Goal: Task Accomplishment & Management: Use online tool/utility

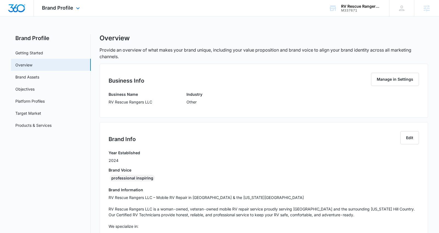
click at [63, 13] on div "Brand Profile Apps Reputation Websites Forms CRM Email Social Content Ads Intel…" at bounding box center [62, 8] width 56 height 16
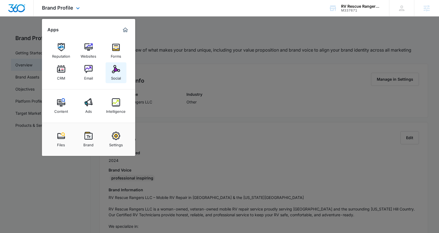
click at [114, 78] on div "Social" at bounding box center [116, 76] width 10 height 7
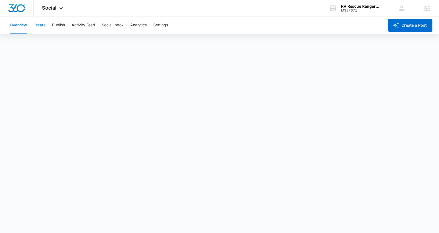
click at [37, 27] on button "Create" at bounding box center [39, 25] width 12 height 18
click at [59, 10] on icon at bounding box center [61, 9] width 7 height 7
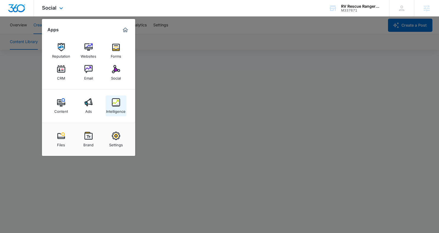
click at [120, 108] on div "Intelligence" at bounding box center [115, 109] width 19 height 7
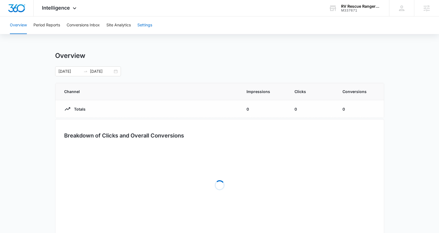
click at [154, 23] on div "Overview Period Reports Conversions Inbox Site Analytics Settings" at bounding box center [220, 25] width 426 height 18
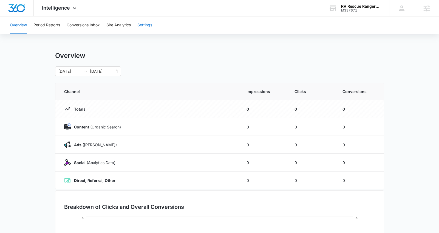
click at [151, 26] on button "Settings" at bounding box center [144, 25] width 15 height 18
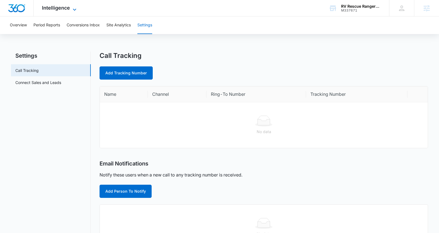
click at [71, 9] on icon at bounding box center [74, 9] width 7 height 7
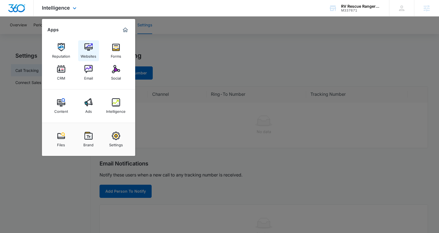
click at [95, 47] on link "Websites" at bounding box center [88, 50] width 21 height 21
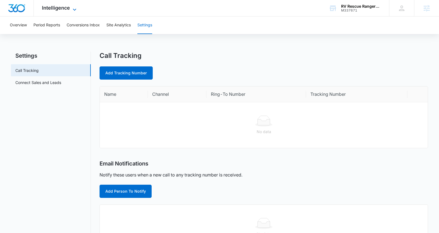
click at [68, 8] on span "Intelligence" at bounding box center [56, 8] width 28 height 6
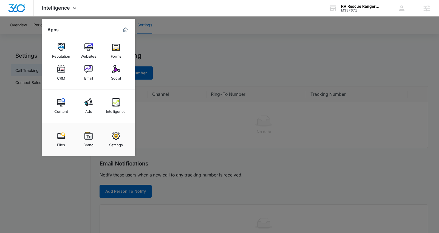
click at [91, 137] on img at bounding box center [88, 136] width 8 height 8
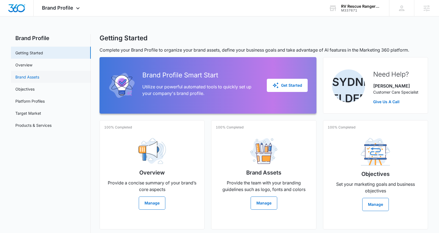
click at [30, 78] on link "Brand Assets" at bounding box center [27, 77] width 24 height 6
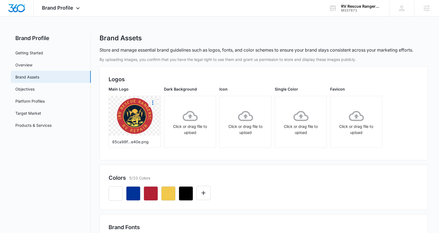
click at [154, 103] on icon "More" at bounding box center [152, 102] width 7 height 7
click at [161, 115] on button "Download" at bounding box center [168, 118] width 38 height 8
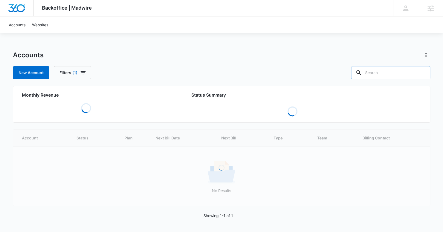
click at [238, 72] on input "text" at bounding box center [390, 72] width 79 height 13
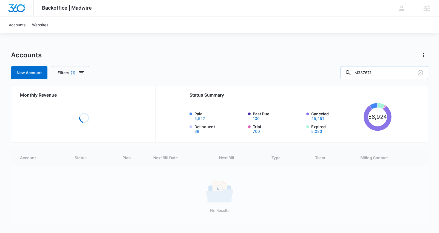
type input "M337671"
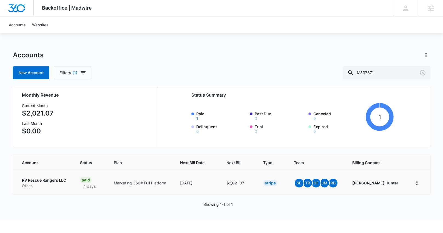
click at [62, 181] on p "RV Rescue Rangers LLC" at bounding box center [44, 179] width 45 height 5
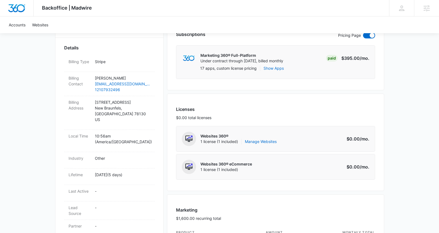
scroll to position [159, 0]
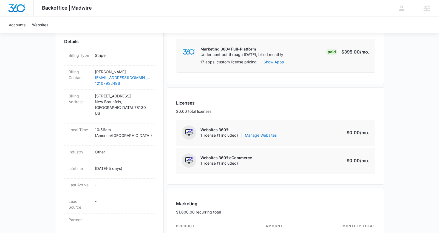
click at [238, 134] on link "Manage Websites" at bounding box center [261, 134] width 32 height 5
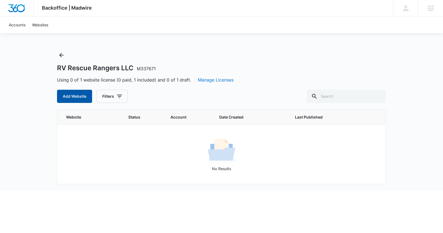
click at [73, 93] on button "Add Website" at bounding box center [74, 96] width 35 height 13
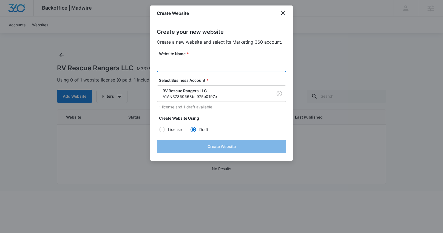
click at [238, 63] on input "Website Name *" at bounding box center [221, 65] width 129 height 13
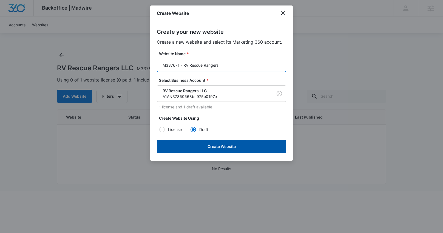
type input "M337671 - RV Rescue Rangers"
click at [238, 143] on button "Create Website" at bounding box center [221, 146] width 129 height 13
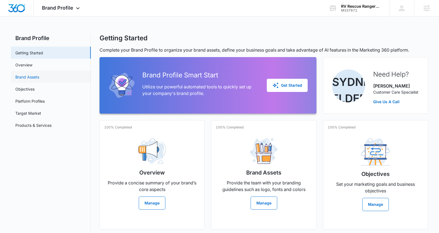
click at [39, 80] on link "Brand Assets" at bounding box center [27, 77] width 24 height 6
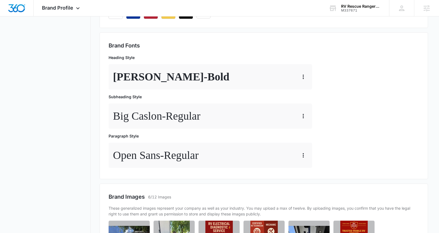
scroll to position [137, 0]
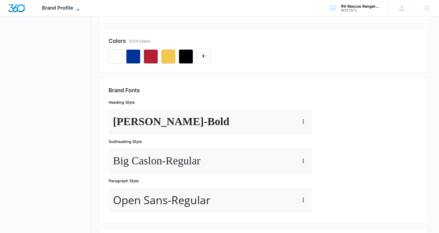
click at [61, 9] on span "Brand Profile" at bounding box center [57, 8] width 31 height 6
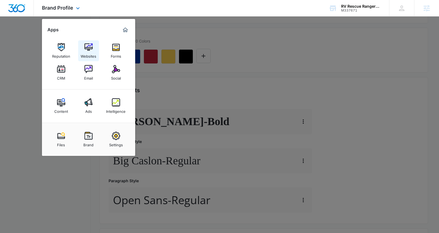
click at [92, 49] on img at bounding box center [88, 47] width 8 height 8
